Goal: Task Accomplishment & Management: Manage account settings

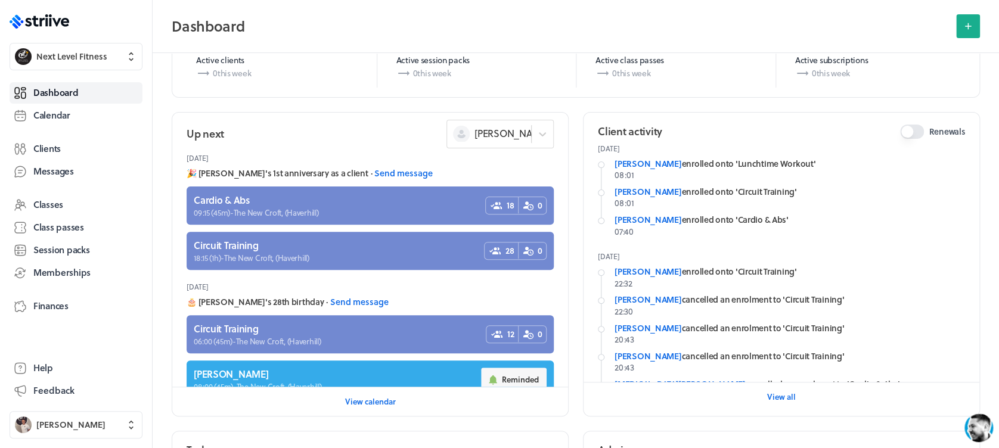
scroll to position [221, 0]
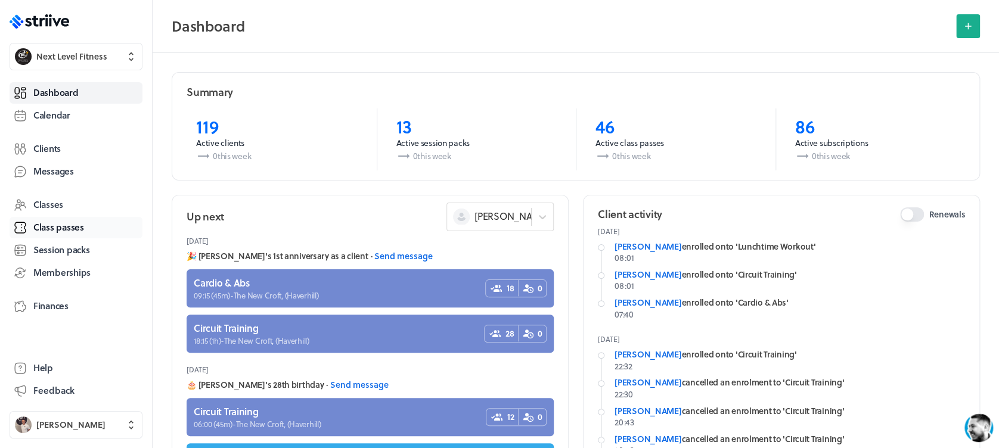
click at [67, 228] on span "Class passes" at bounding box center [58, 227] width 51 height 13
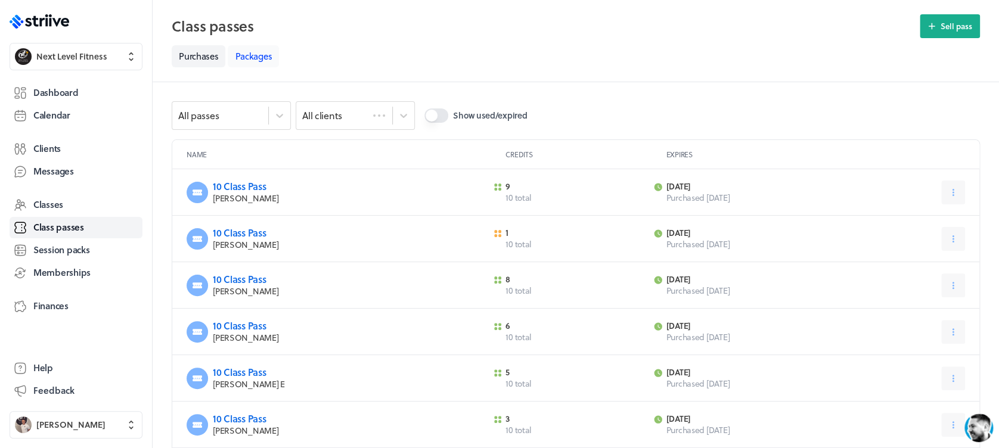
click at [244, 60] on link "Packages" at bounding box center [253, 56] width 51 height 22
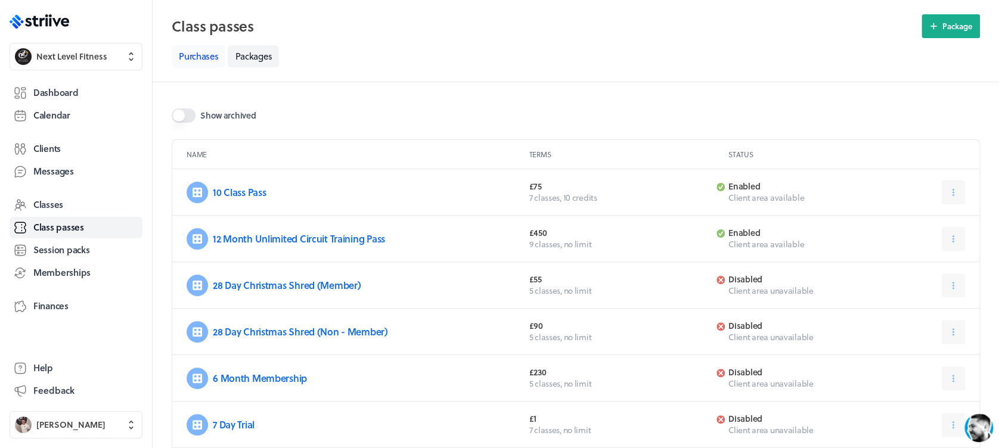
click at [200, 60] on link "Purchases" at bounding box center [199, 56] width 54 height 22
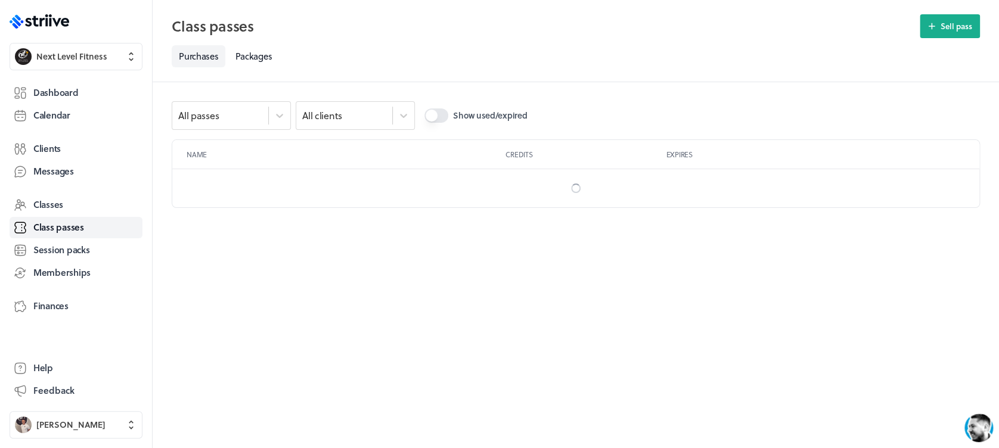
click at [199, 56] on link "Purchases" at bounding box center [199, 56] width 54 height 22
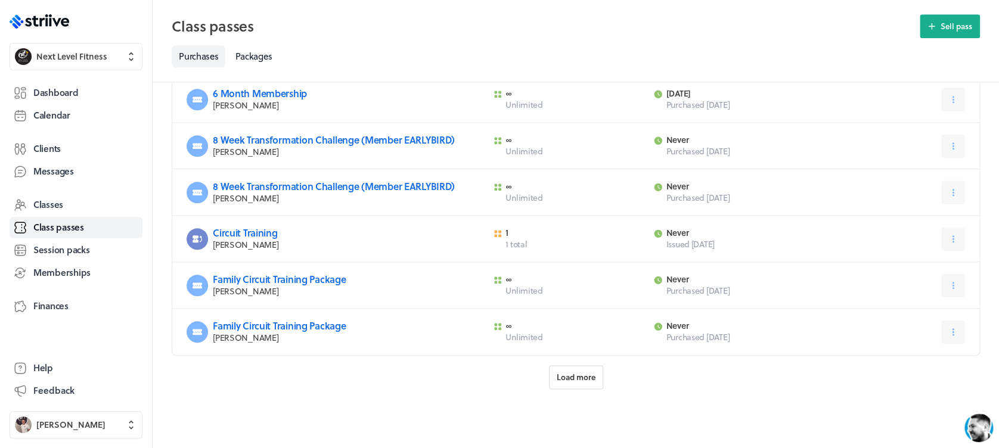
scroll to position [475, 0]
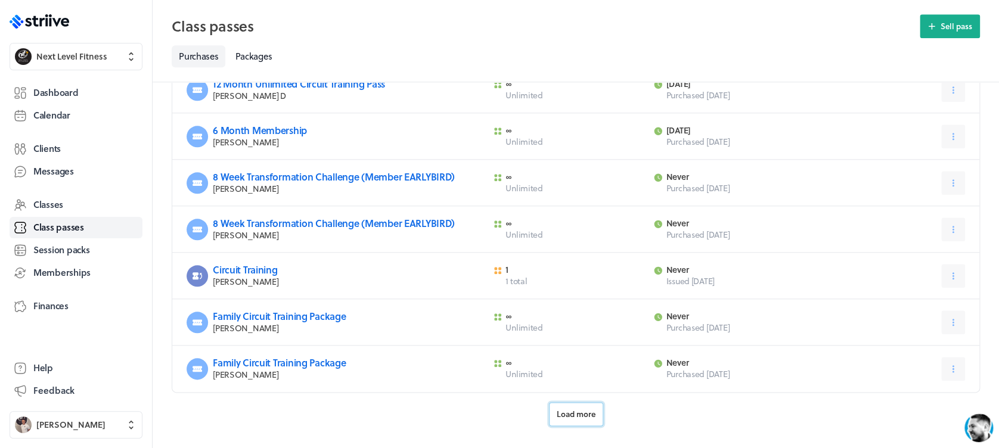
click at [571, 424] on button "Load more" at bounding box center [576, 414] width 54 height 24
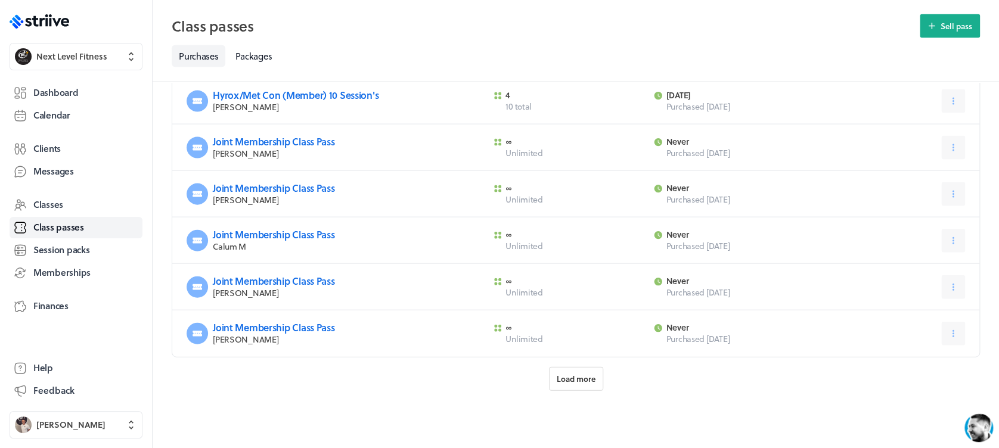
scroll to position [1209, 0]
click at [589, 380] on span "Load more" at bounding box center [576, 377] width 39 height 11
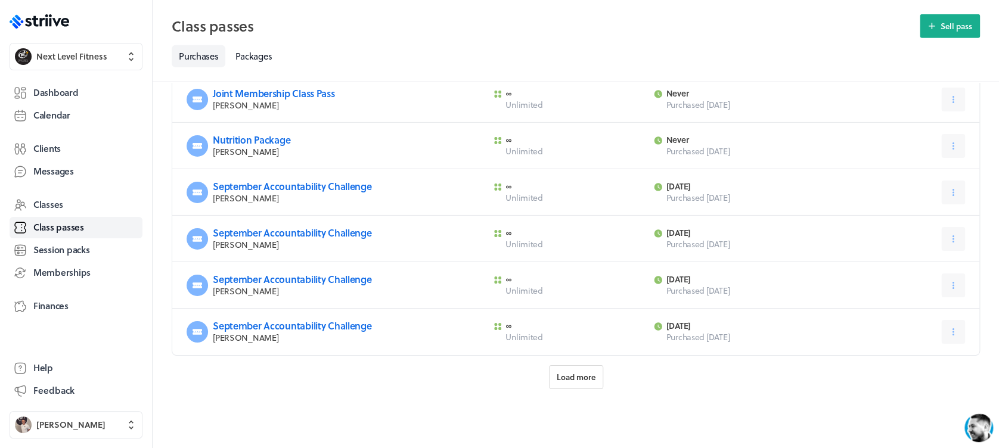
scroll to position [1886, 0]
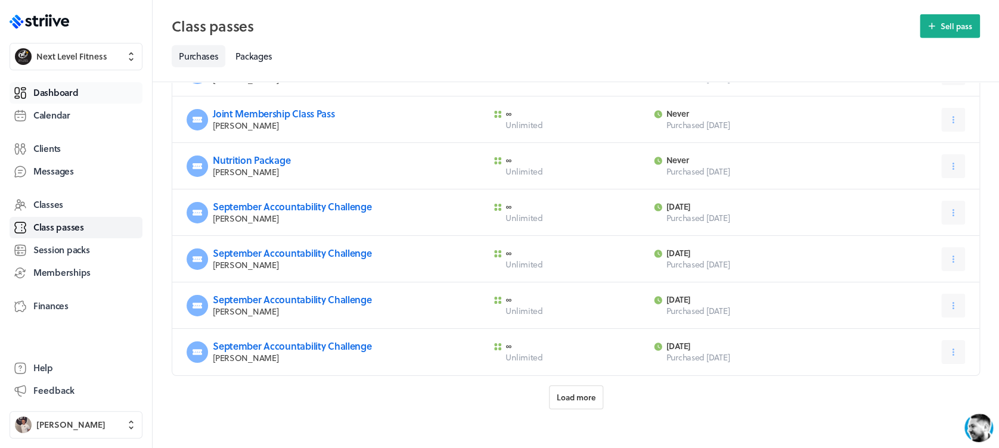
click at [76, 86] on span "Dashboard" at bounding box center [55, 92] width 45 height 13
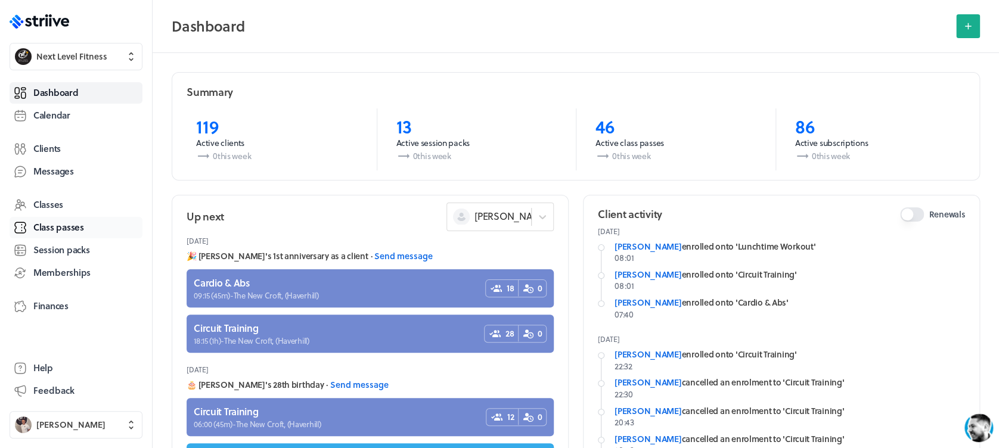
click at [49, 224] on span "Class passes" at bounding box center [58, 227] width 51 height 13
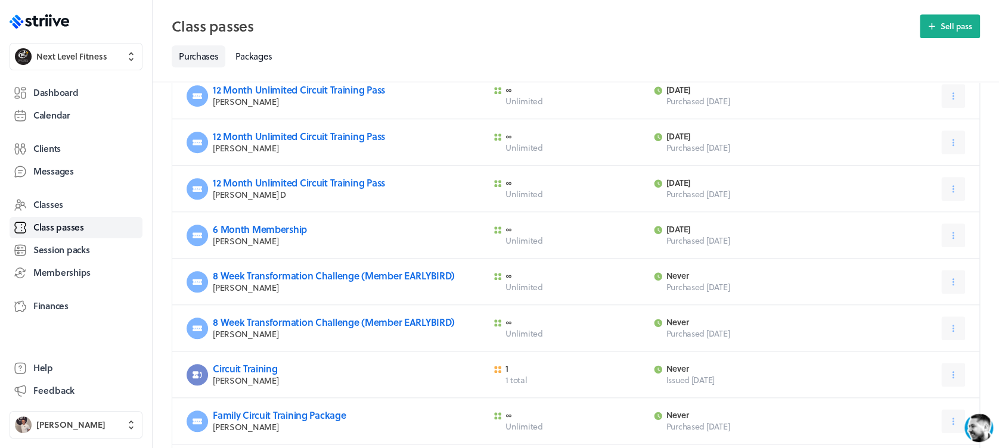
scroll to position [512, 0]
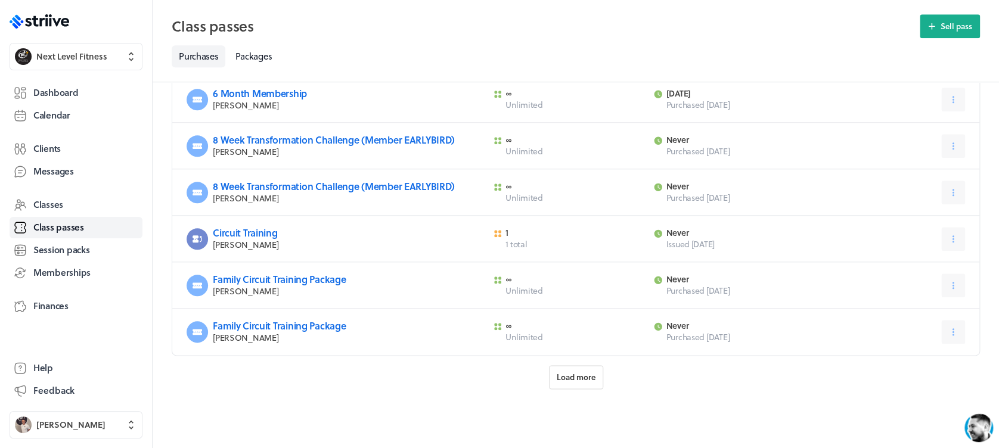
click at [581, 377] on span "Load more" at bounding box center [576, 377] width 39 height 11
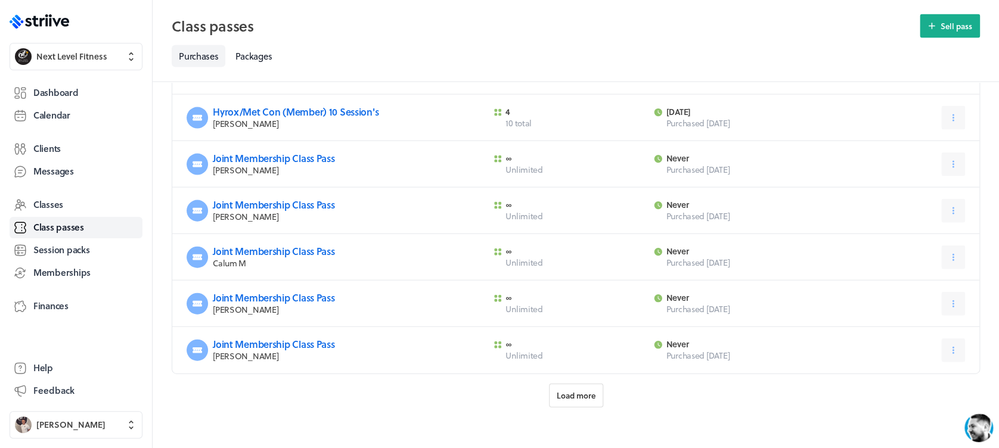
scroll to position [1209, 0]
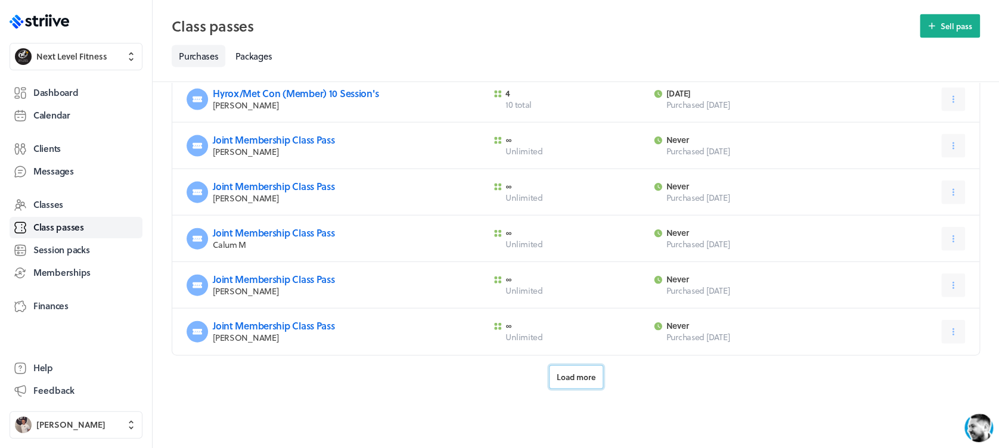
click at [573, 368] on button "Load more" at bounding box center [576, 377] width 54 height 24
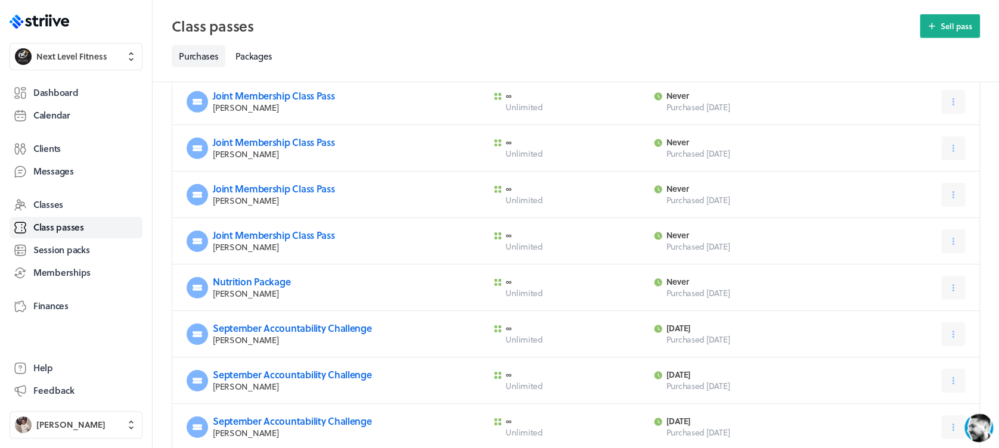
scroll to position [1907, 0]
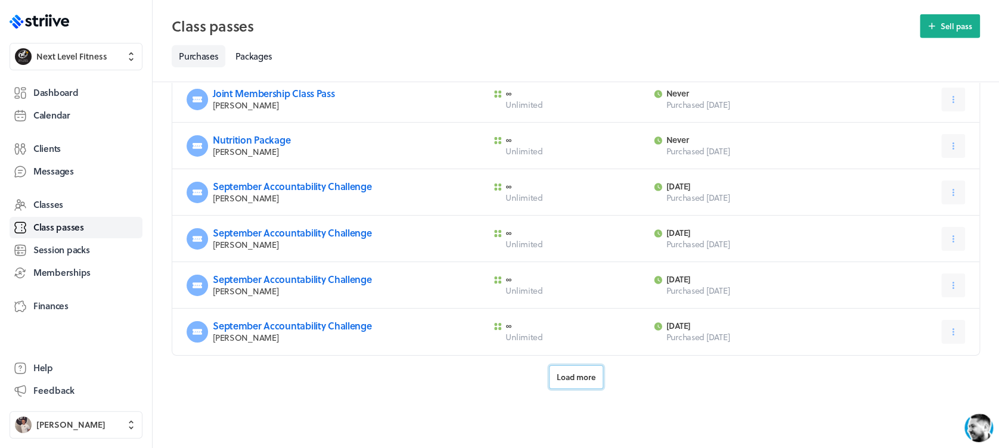
click at [576, 378] on span "Load more" at bounding box center [576, 377] width 39 height 11
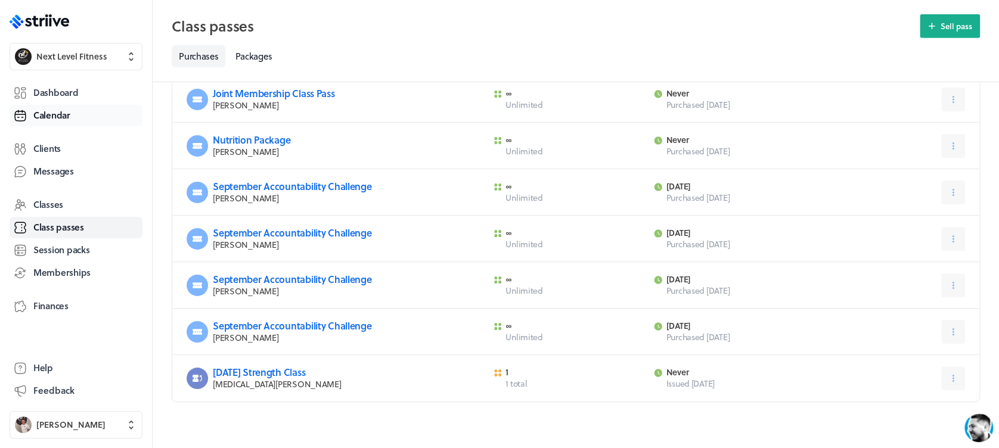
click at [71, 116] on link "Calendar" at bounding box center [76, 115] width 133 height 21
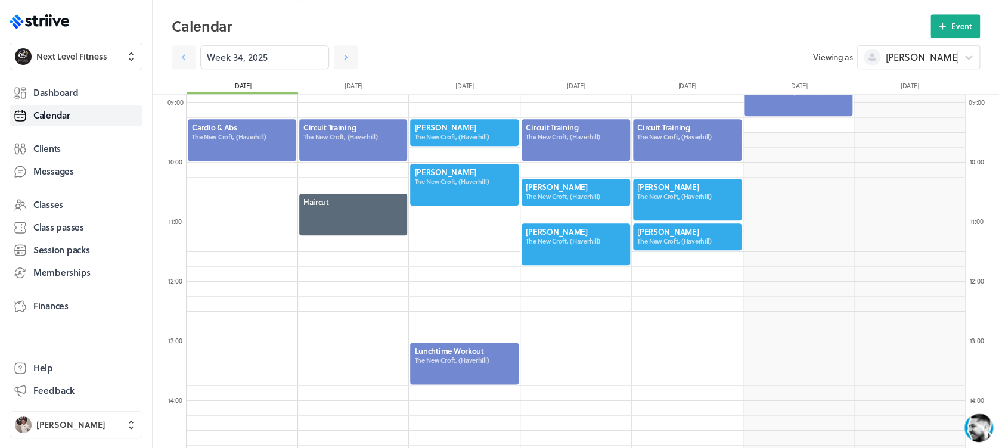
scroll to position [530, 0]
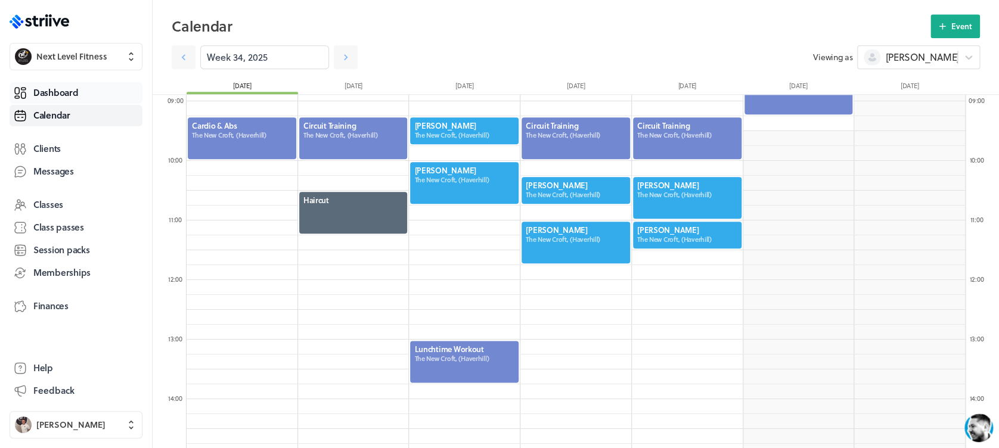
click at [59, 89] on span "Dashboard" at bounding box center [55, 92] width 45 height 13
